Goal: Transaction & Acquisition: Purchase product/service

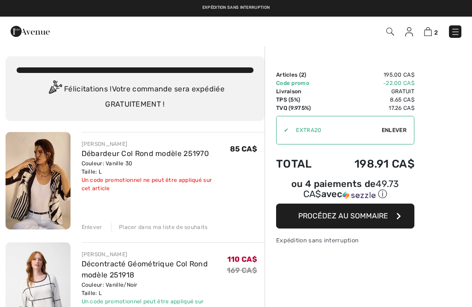
click at [459, 31] on img at bounding box center [455, 31] width 9 height 9
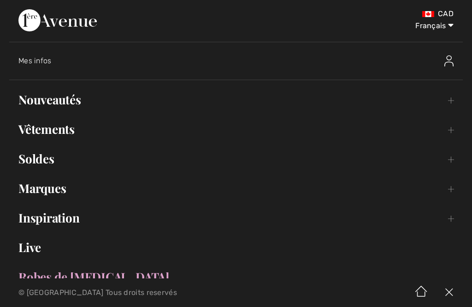
click at [106, 158] on link "Soldes Toggle submenu" at bounding box center [236, 159] width 454 height 20
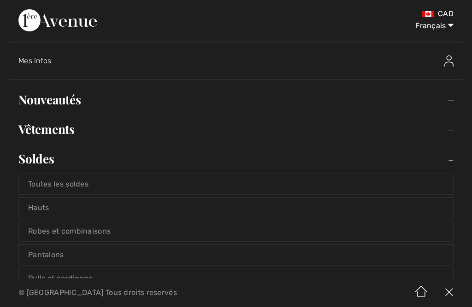
click at [153, 208] on link "Hauts" at bounding box center [236, 207] width 435 height 20
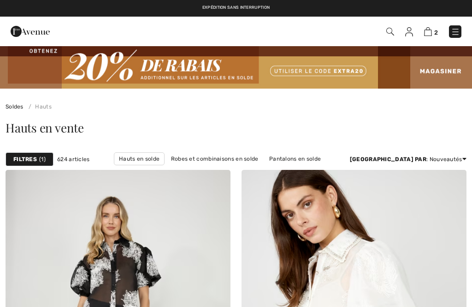
checkbox input "true"
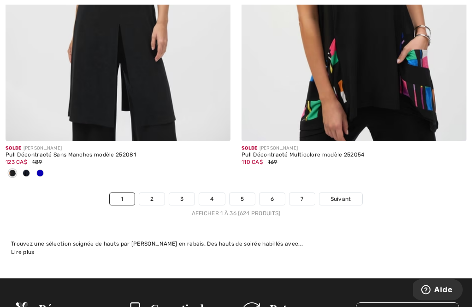
scroll to position [7059, 0]
click at [244, 193] on link "5" at bounding box center [242, 199] width 25 height 12
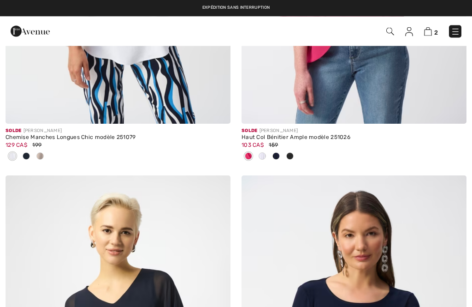
checkbox input "true"
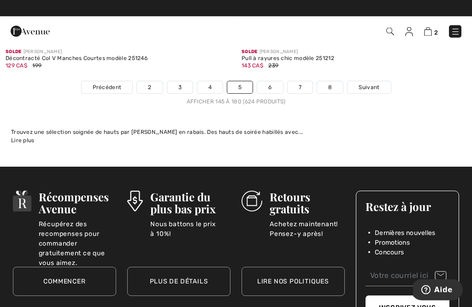
scroll to position [7156, 0]
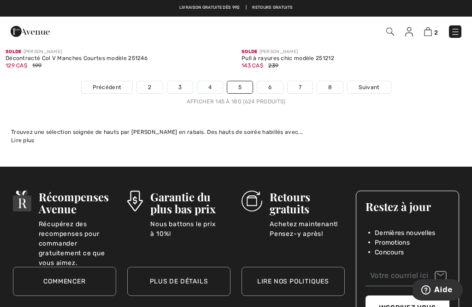
click at [306, 83] on link "7" at bounding box center [300, 87] width 25 height 12
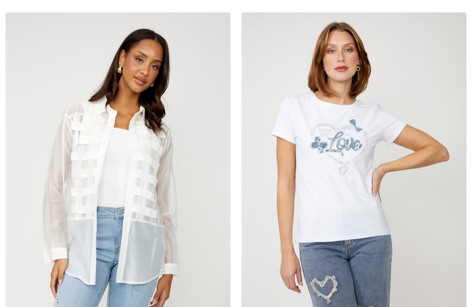
checkbox input "true"
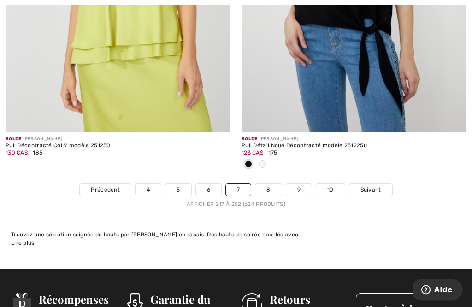
scroll to position [6992, 0]
click at [275, 189] on link "8" at bounding box center [269, 190] width 26 height 12
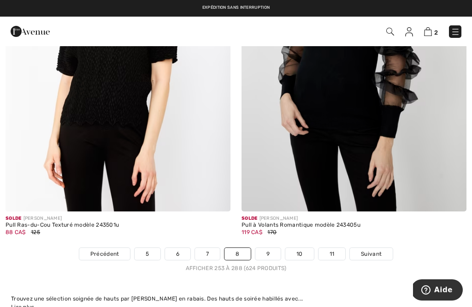
scroll to position [6882, 0]
click at [268, 248] on link "9" at bounding box center [268, 254] width 25 height 12
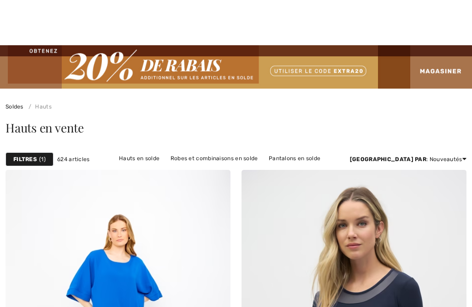
checkbox input "true"
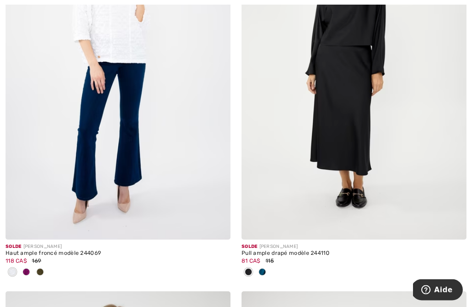
scroll to position [3772, 0]
click at [197, 160] on img at bounding box center [118, 71] width 225 height 338
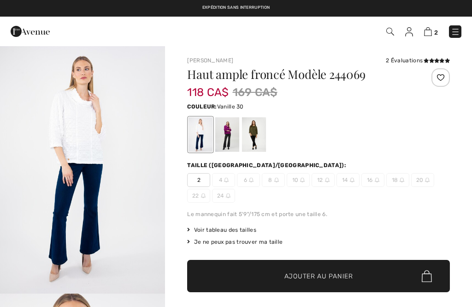
checkbox input "true"
click at [233, 149] on div at bounding box center [227, 134] width 24 height 35
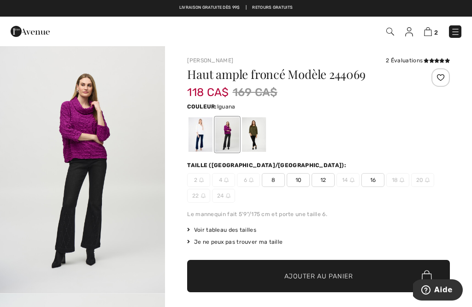
click at [252, 140] on div at bounding box center [254, 134] width 24 height 35
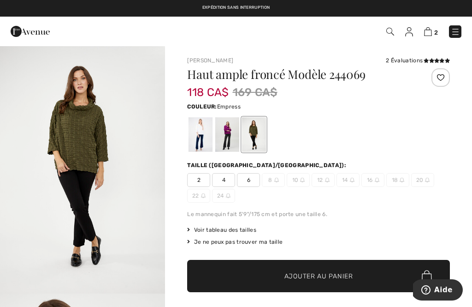
click at [235, 144] on div at bounding box center [227, 134] width 24 height 35
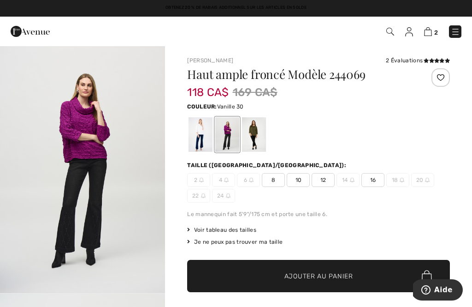
click at [198, 150] on div at bounding box center [201, 134] width 24 height 35
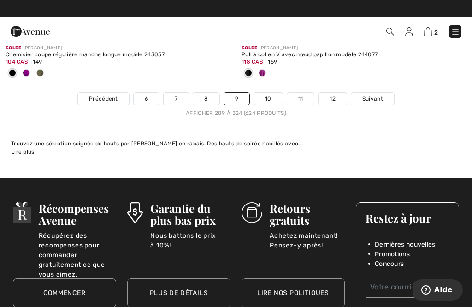
scroll to position [7143, 0]
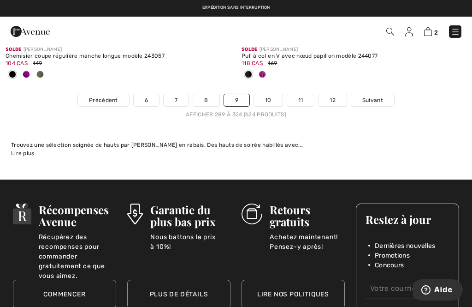
click at [272, 95] on link "10" at bounding box center [268, 100] width 29 height 12
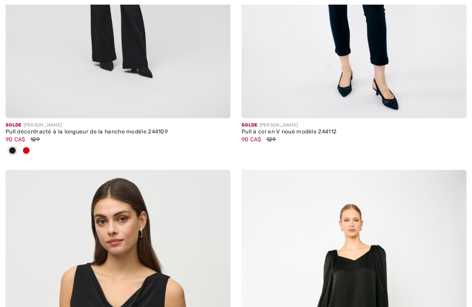
checkbox input "true"
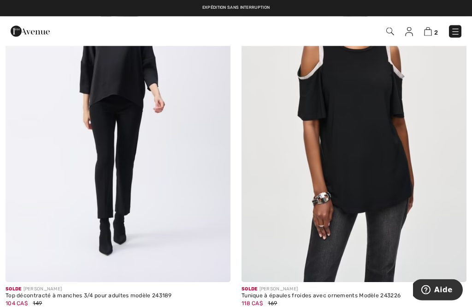
scroll to position [1004, 0]
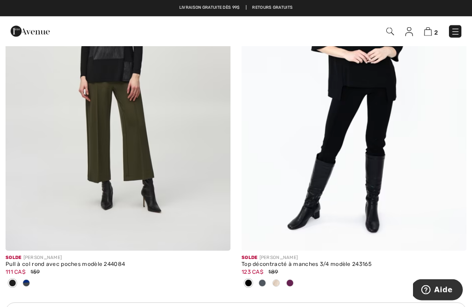
scroll to position [2189, 0]
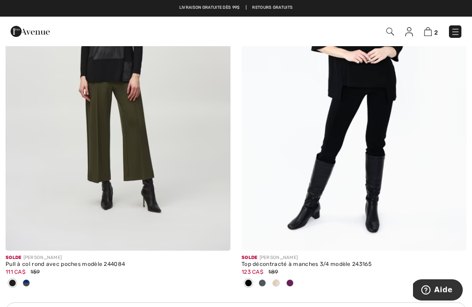
click at [292, 285] on div at bounding box center [290, 283] width 14 height 15
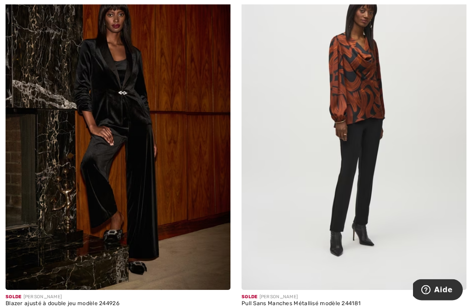
scroll to position [3378, 0]
click at [433, 183] on img at bounding box center [354, 121] width 225 height 338
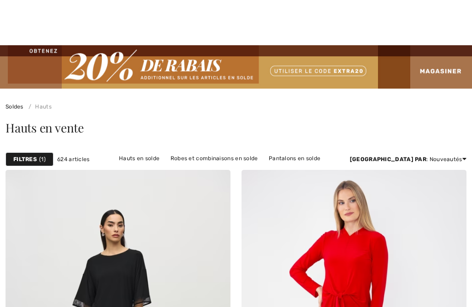
checkbox input "true"
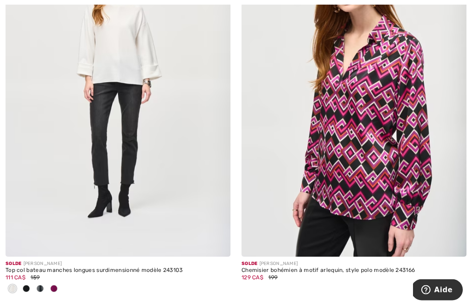
scroll to position [6879, 0]
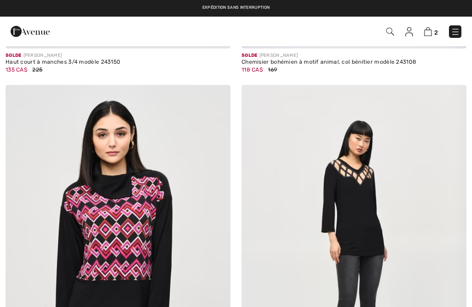
checkbox input "true"
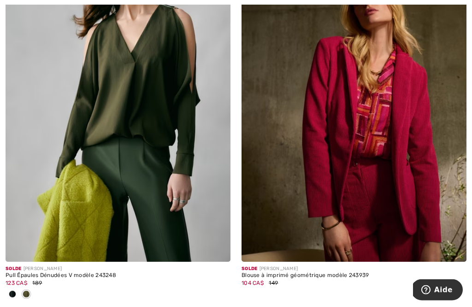
scroll to position [3734, 0]
click at [450, 117] on img at bounding box center [354, 93] width 225 height 338
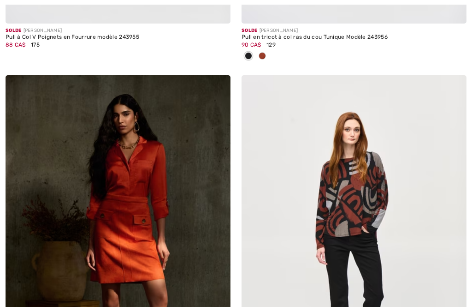
checkbox input "true"
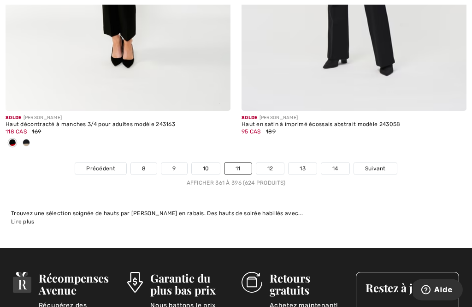
scroll to position [6998, 0]
click at [275, 162] on link "12" at bounding box center [271, 168] width 28 height 12
